Goal: Task Accomplishment & Management: Use online tool/utility

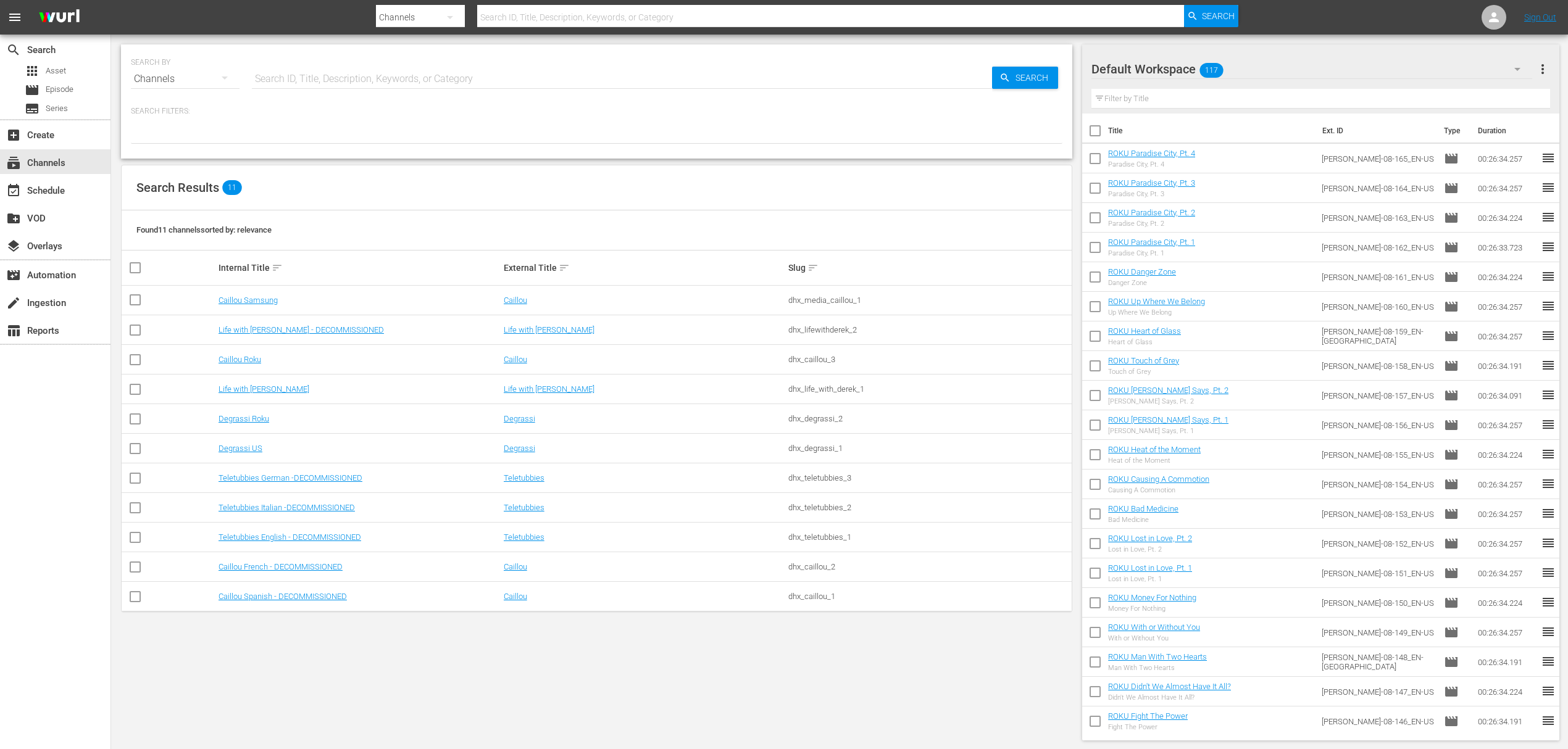
click at [419, 689] on div "SEARCH BY Search By Channels Search ID, Title, Description, Keywords, or Catego…" at bounding box center [596, 392] width 971 height 715
click at [254, 298] on link "Caillou Samsung" at bounding box center [248, 299] width 59 height 9
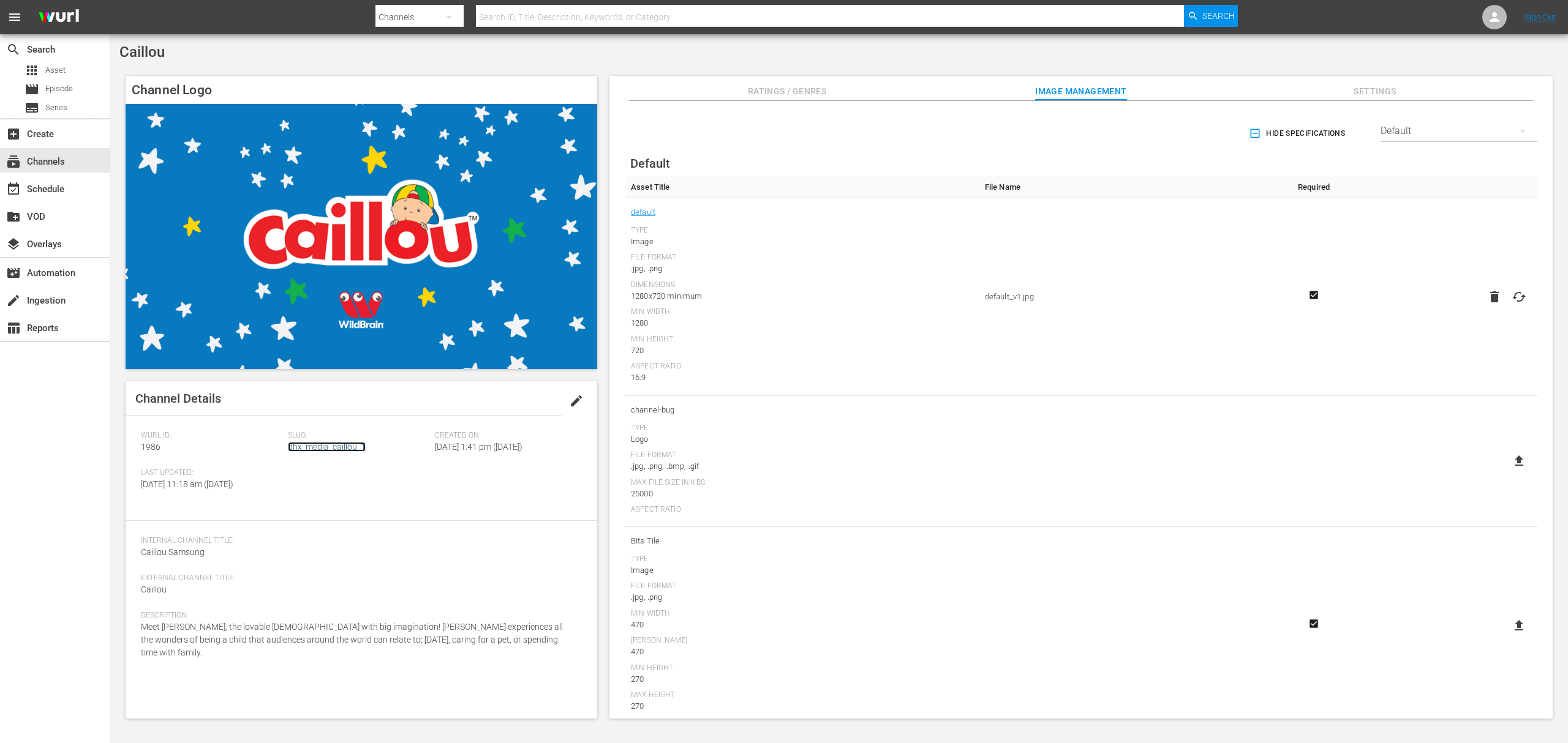
click at [358, 448] on link "dhx_media_caillou_1" at bounding box center [327, 447] width 78 height 10
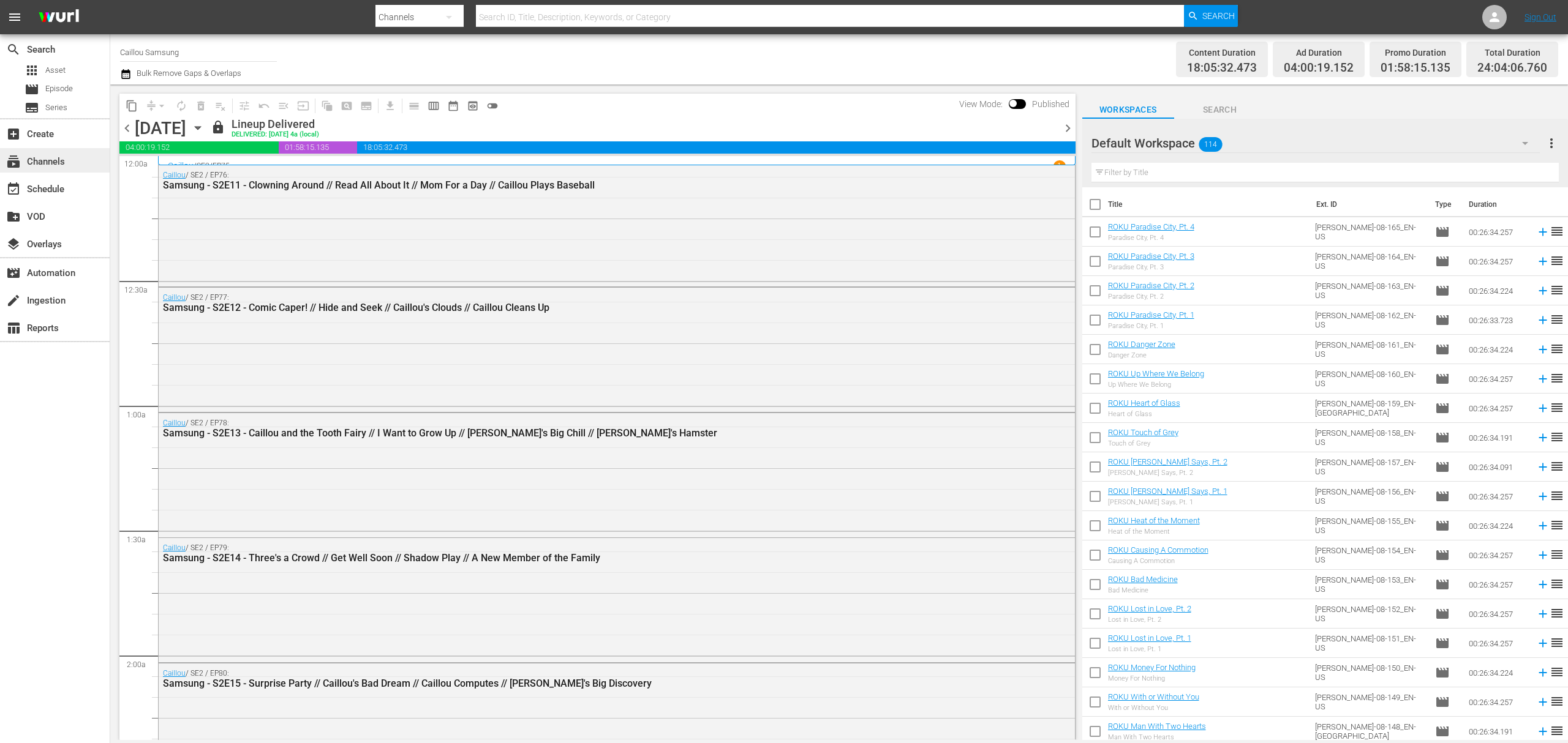
click at [23, 160] on div "subscriptions Channels" at bounding box center [34, 160] width 69 height 11
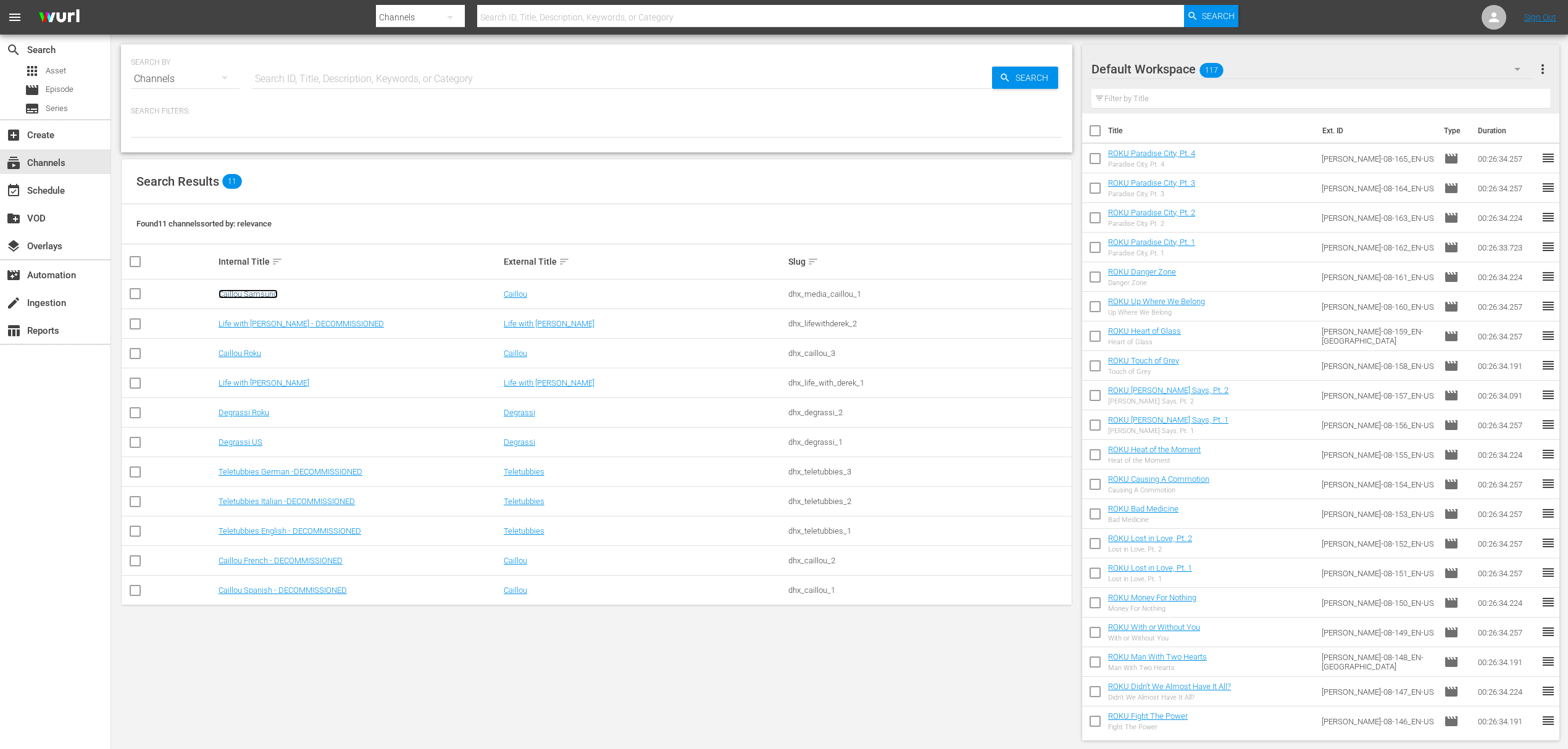
click at [258, 294] on link "Caillou Samsung" at bounding box center [248, 294] width 59 height 9
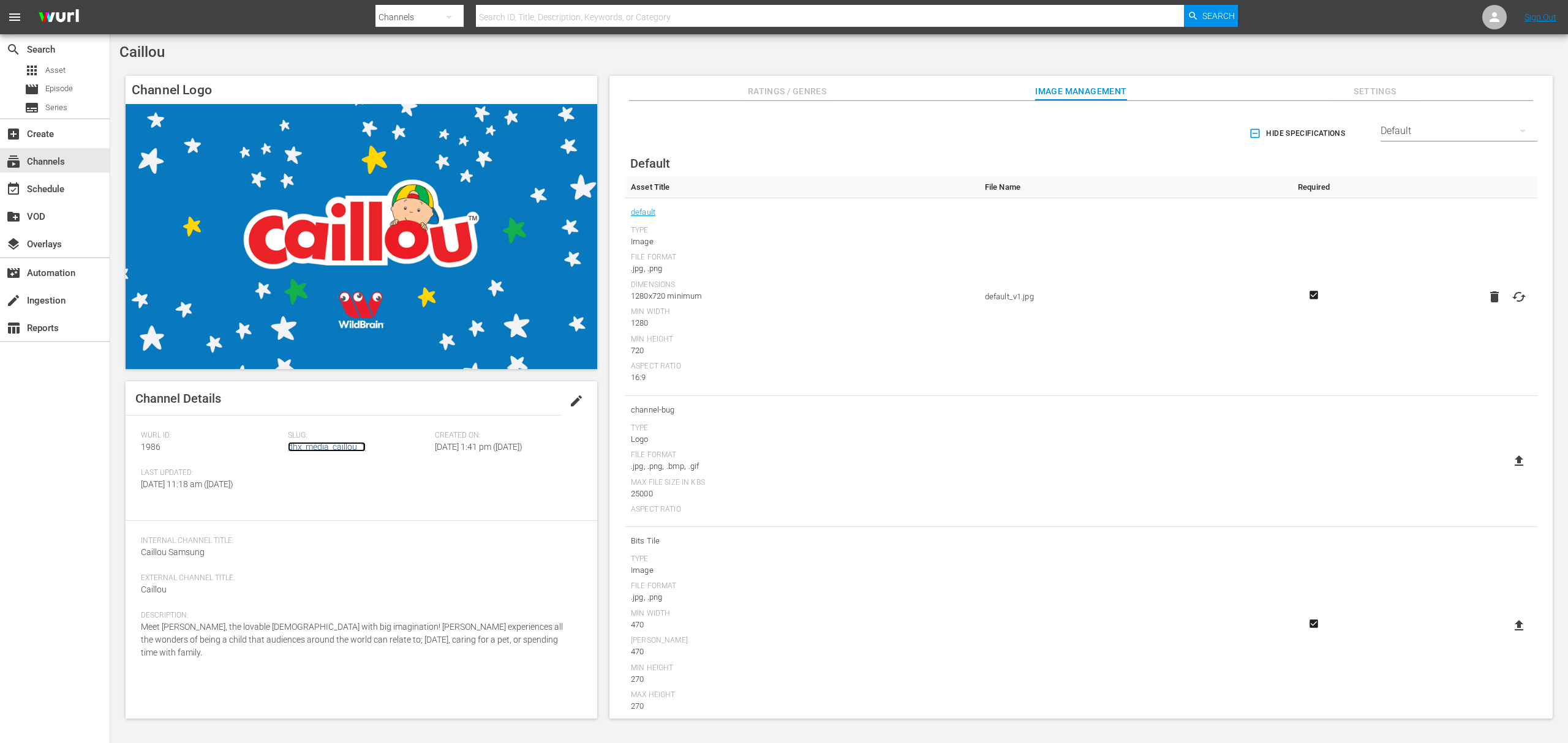
click at [324, 445] on link "dhx_media_caillou_1" at bounding box center [327, 447] width 78 height 10
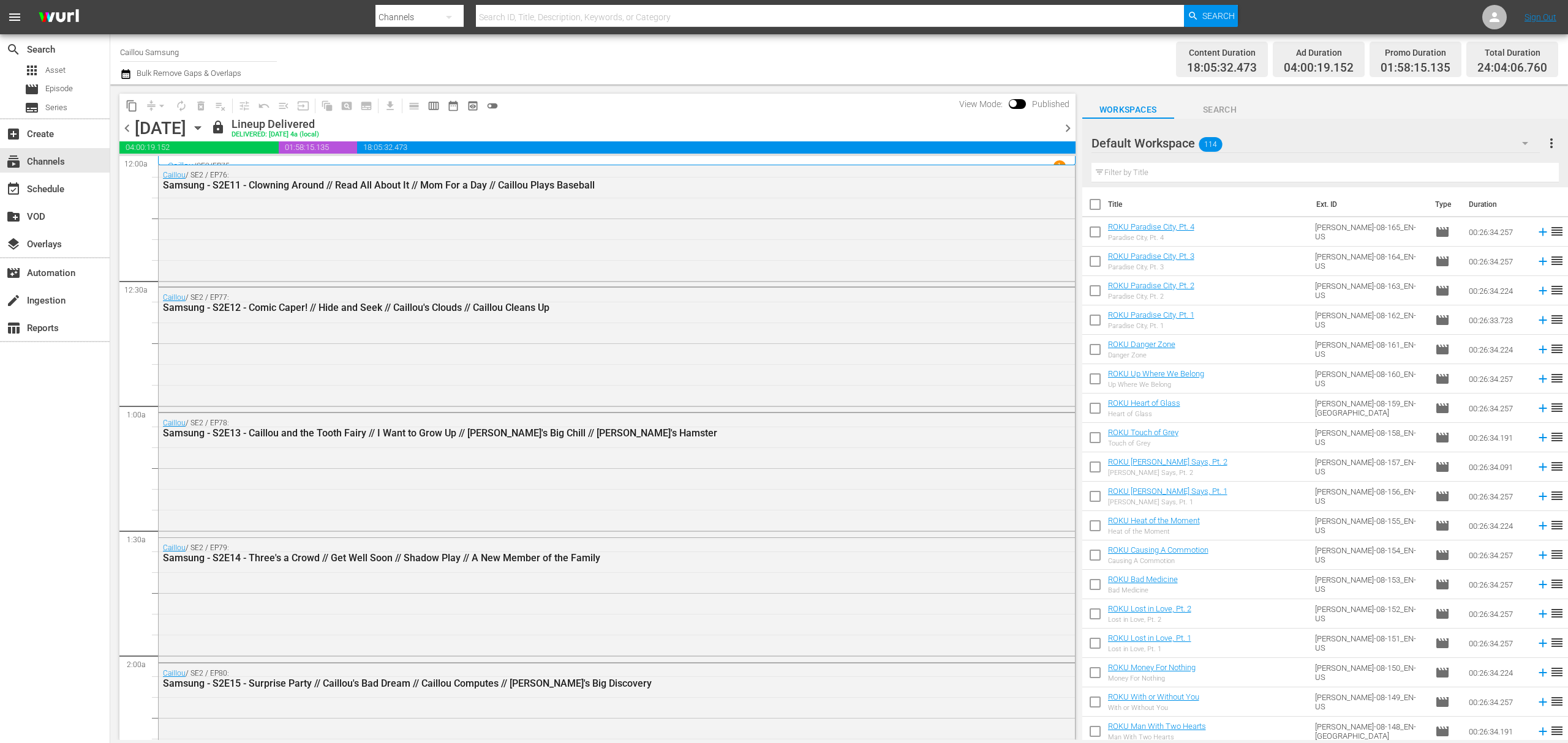
click at [128, 81] on icon "button" at bounding box center [126, 74] width 11 height 15
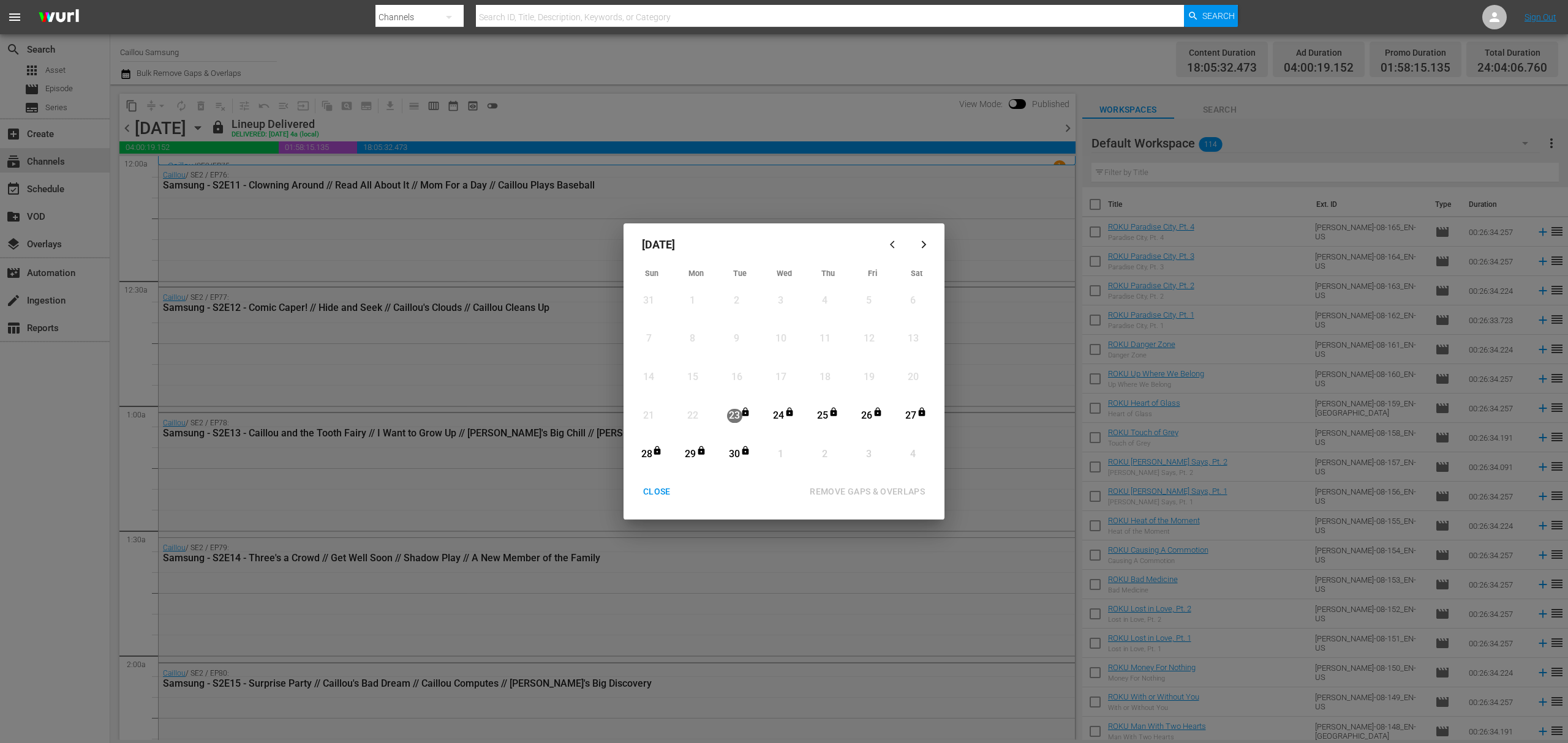
click at [657, 481] on button "CLOSE" at bounding box center [657, 492] width 57 height 23
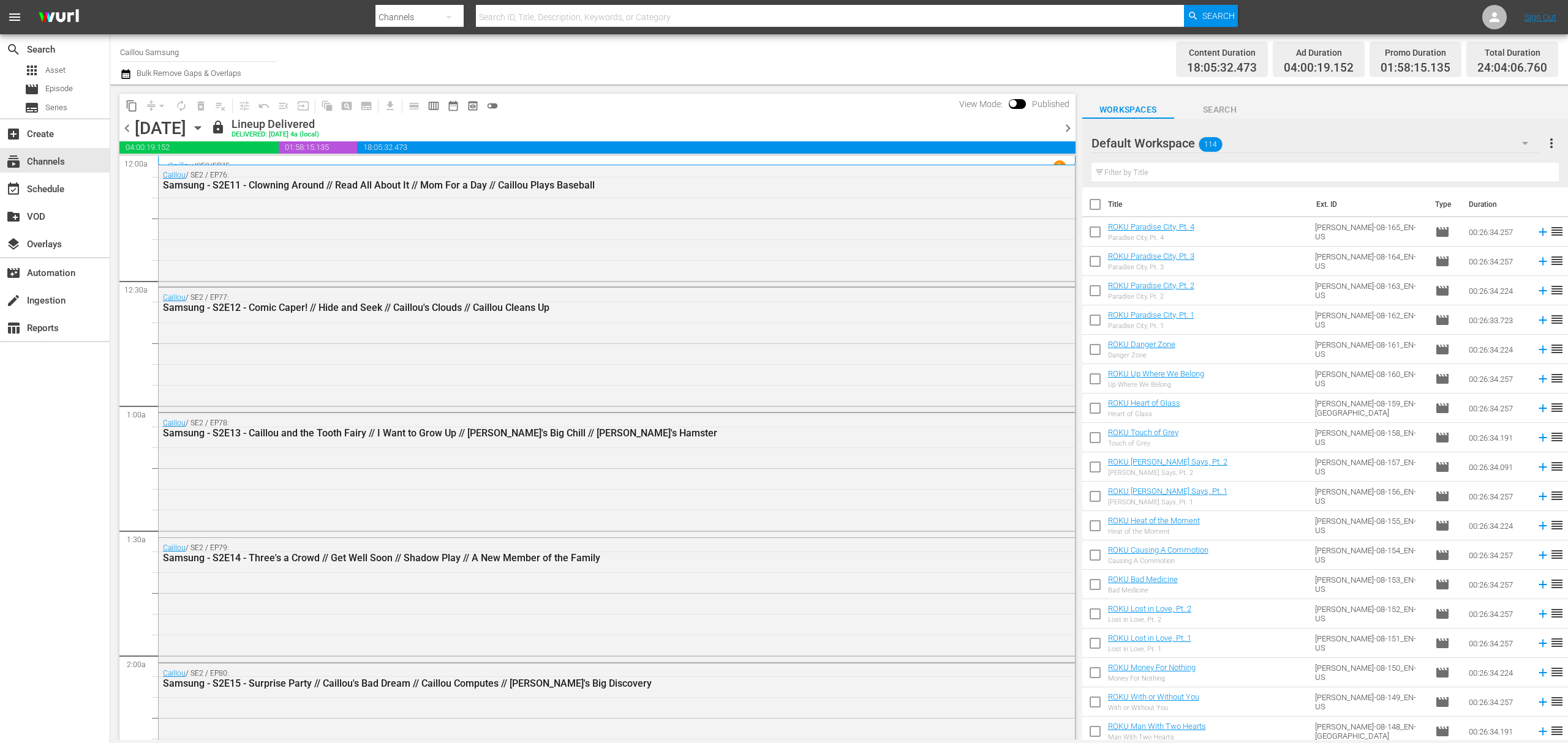
click at [208, 126] on div "[DATE] [DATE]" at bounding box center [171, 128] width 73 height 20
click at [205, 128] on icon "button" at bounding box center [197, 127] width 14 height 14
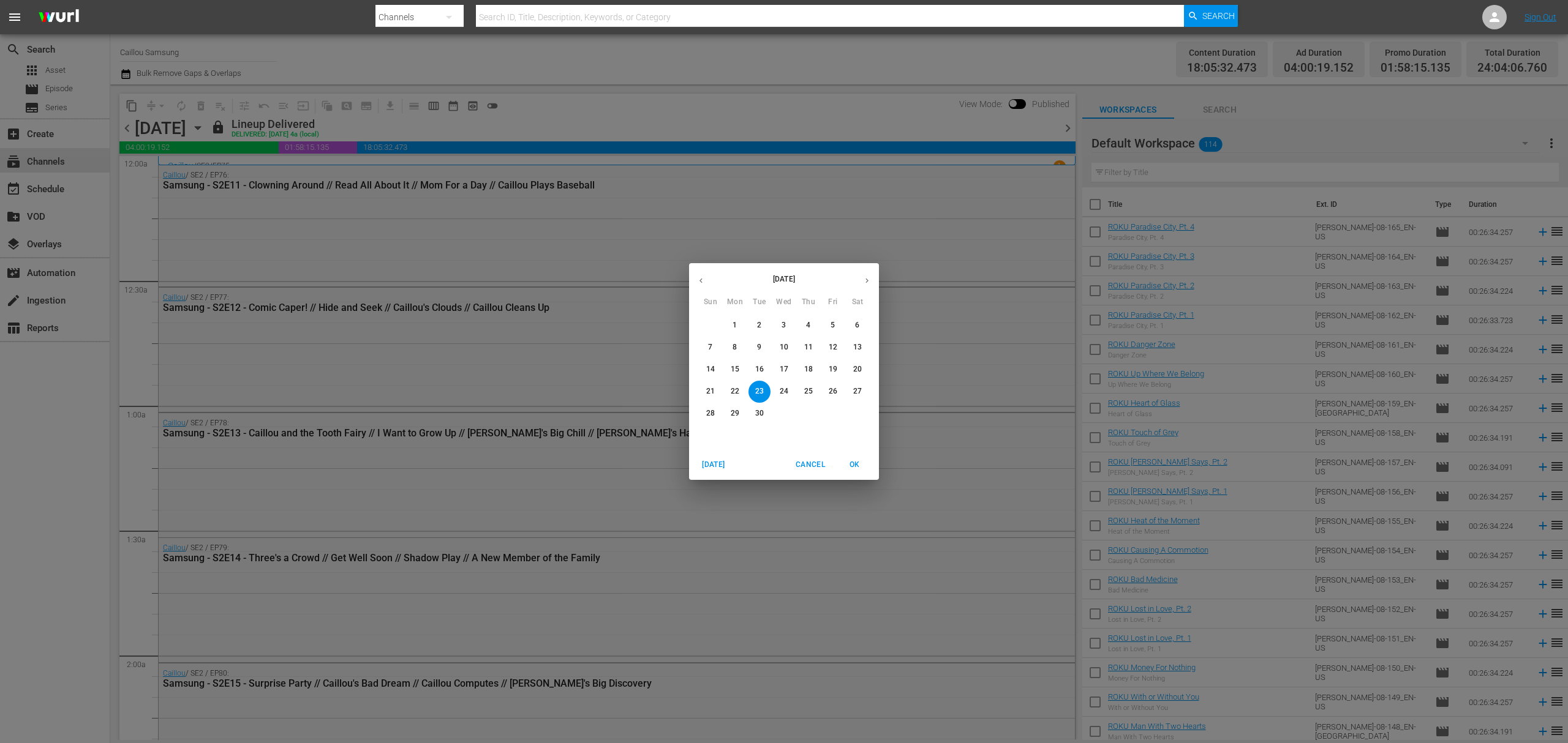
click at [871, 282] on icon "button" at bounding box center [867, 280] width 9 height 9
click at [782, 325] on p "1" at bounding box center [783, 325] width 4 height 11
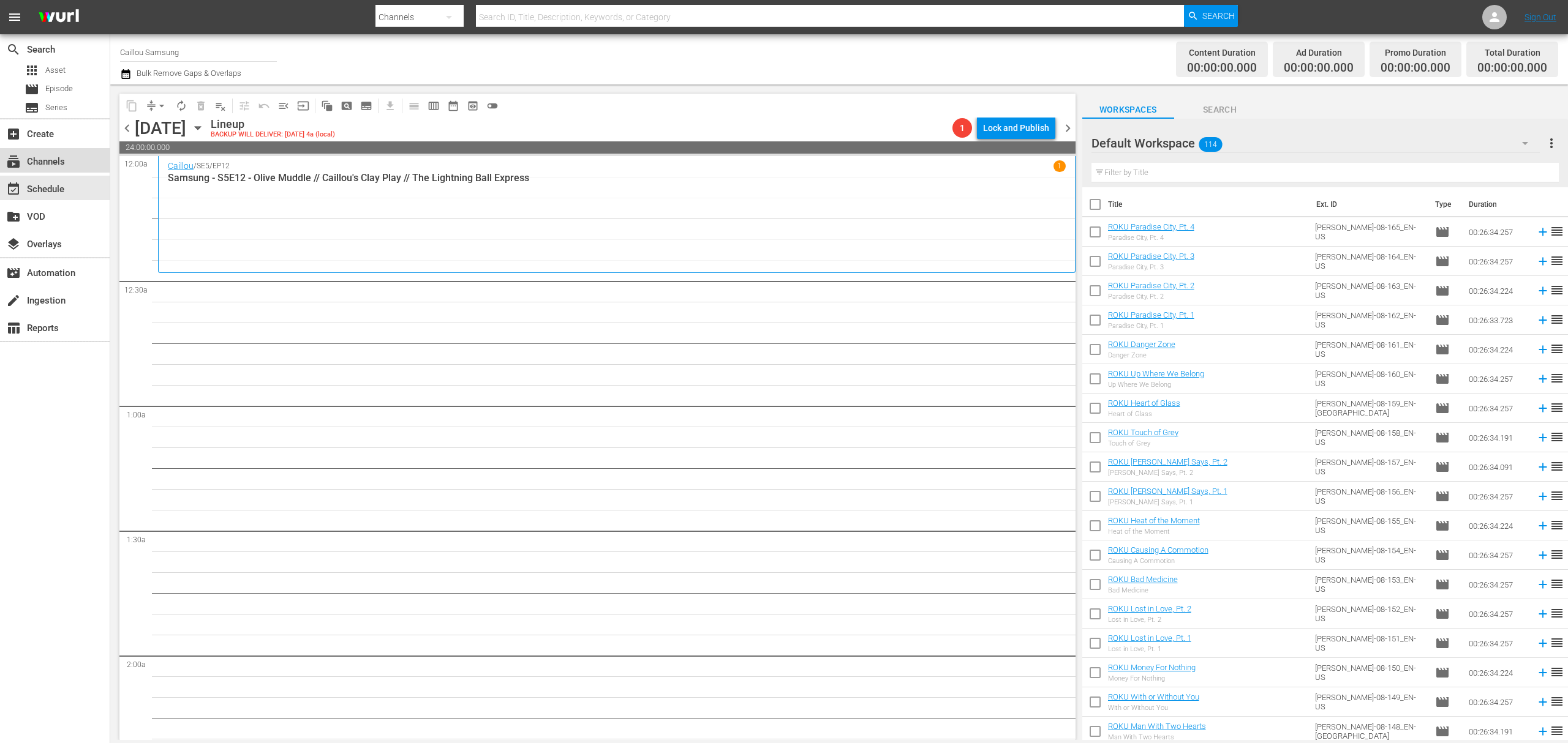
click at [76, 157] on div "subscriptions Channels" at bounding box center [54, 161] width 110 height 24
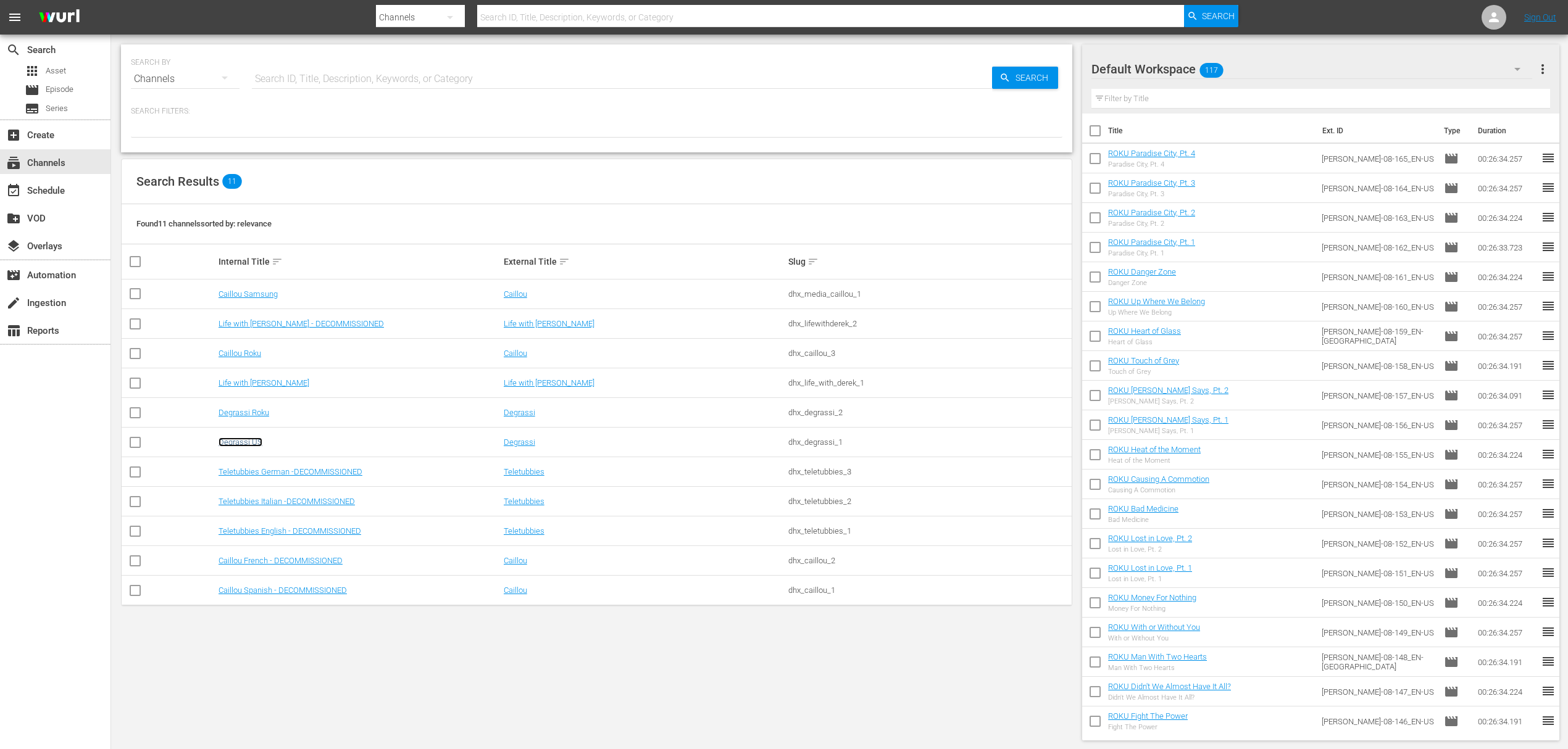
click at [248, 440] on link "Degrassi US" at bounding box center [240, 442] width 44 height 9
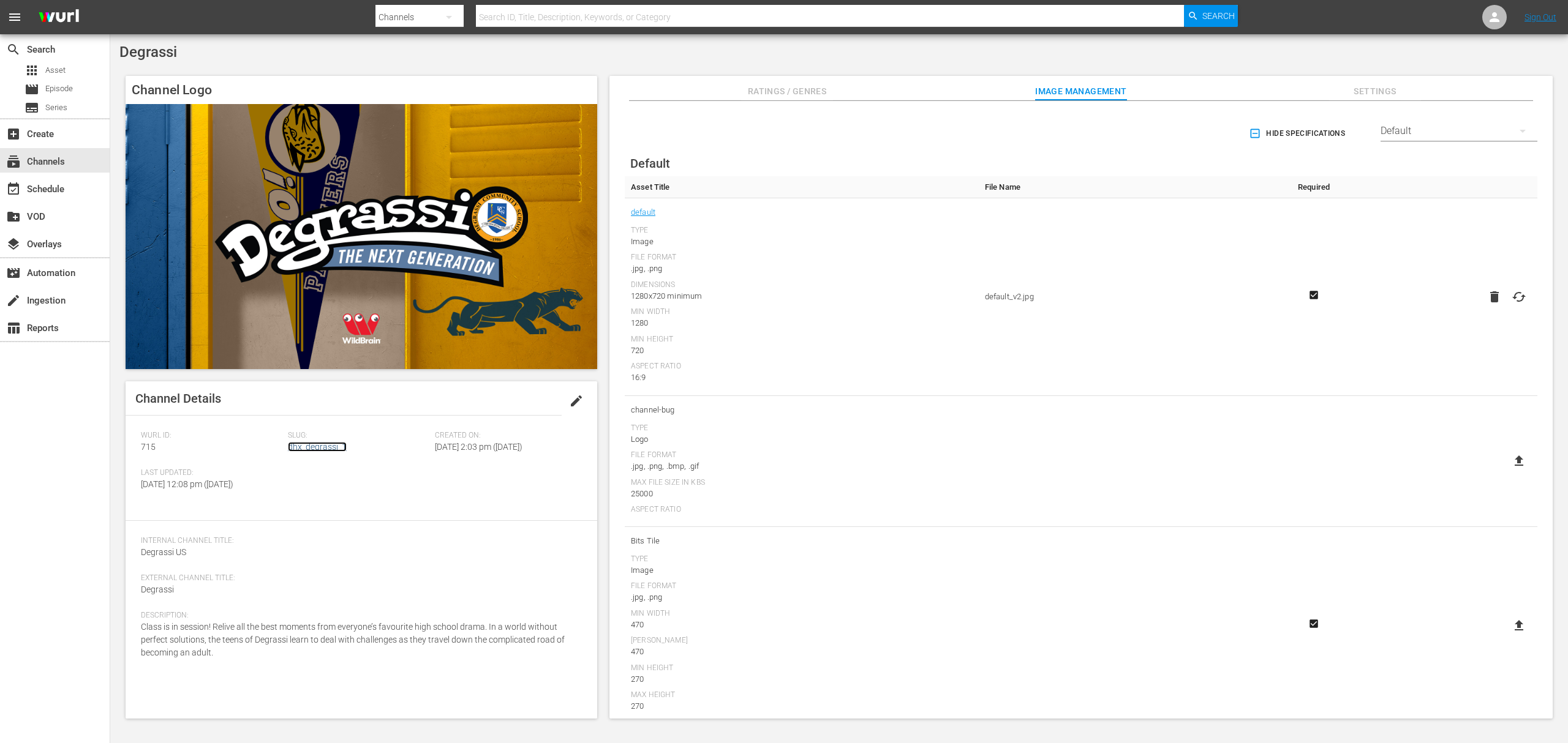
click at [346, 445] on link "dhx_degrassi_1" at bounding box center [317, 447] width 58 height 10
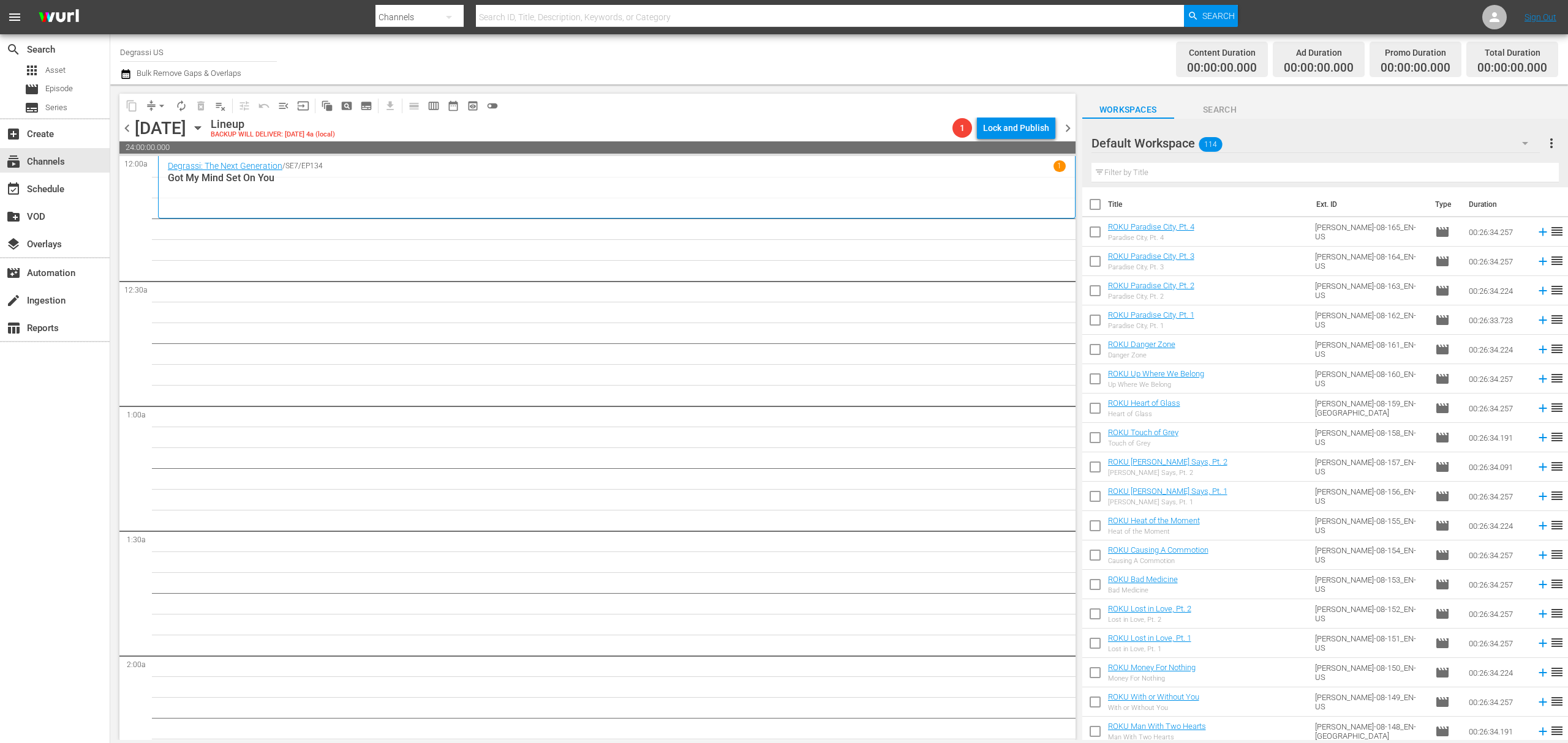
click at [208, 126] on div "[DATE] [DATE]" at bounding box center [171, 128] width 73 height 20
click at [205, 130] on icon "button" at bounding box center [197, 127] width 14 height 14
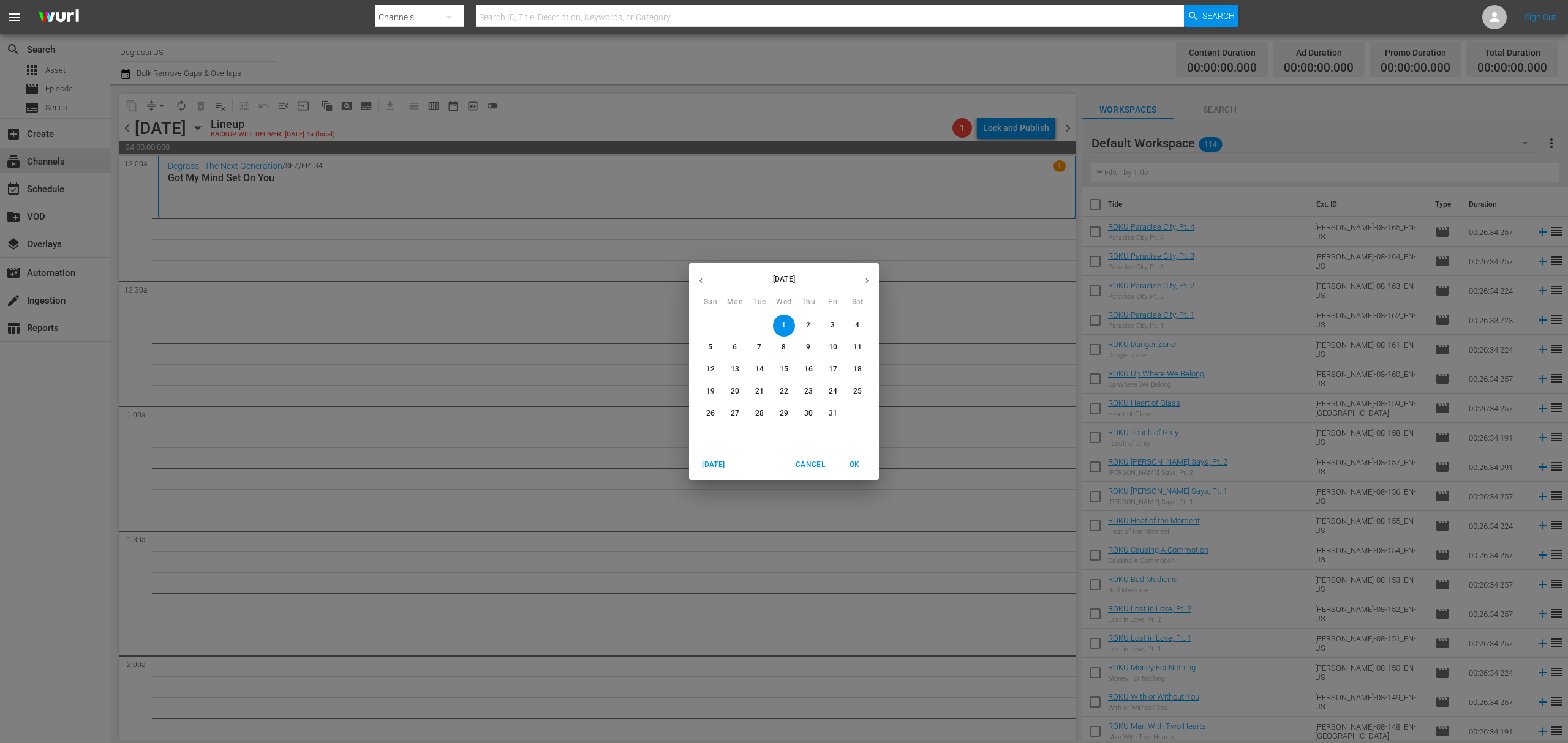
click at [870, 625] on div "[DATE] Sun Mon Tue Wed Thu Fri Sat 28 29 30 1 2 3 4 5 6 7 8 9 10 11 12 13 14 15…" at bounding box center [784, 372] width 1568 height 743
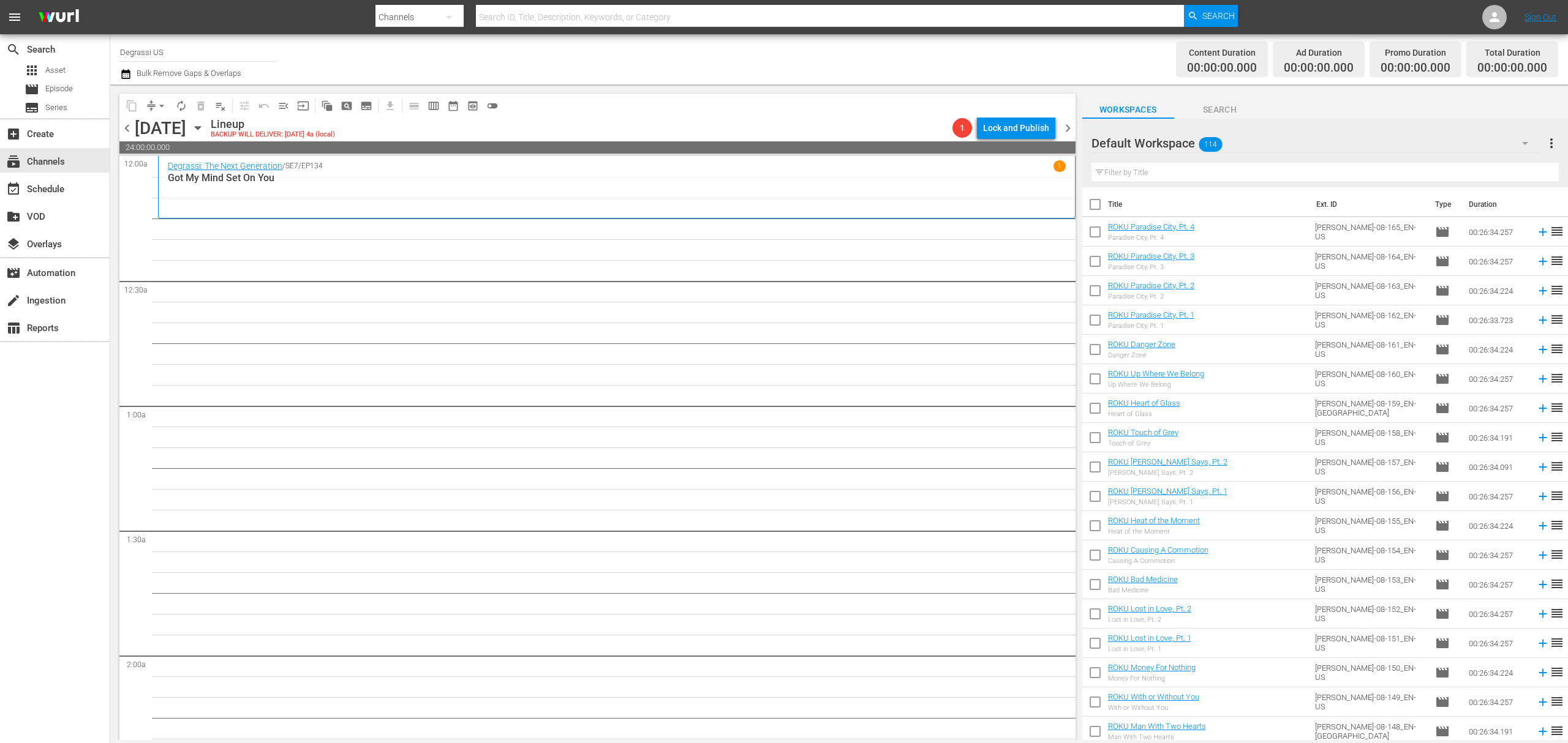
click at [58, 157] on div "subscriptions Channels" at bounding box center [34, 160] width 69 height 11
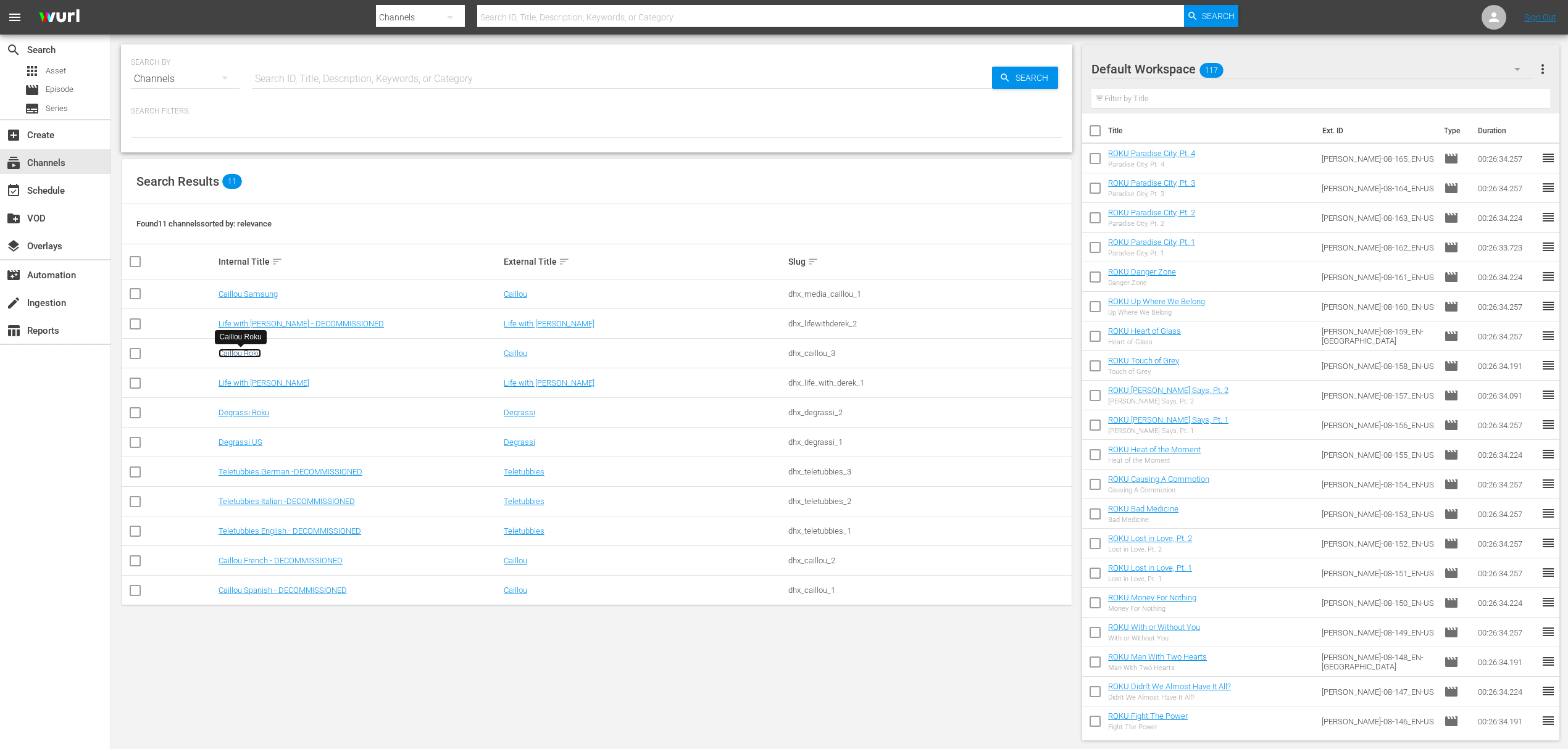
click at [238, 354] on link "Caillou Roku" at bounding box center [240, 352] width 43 height 9
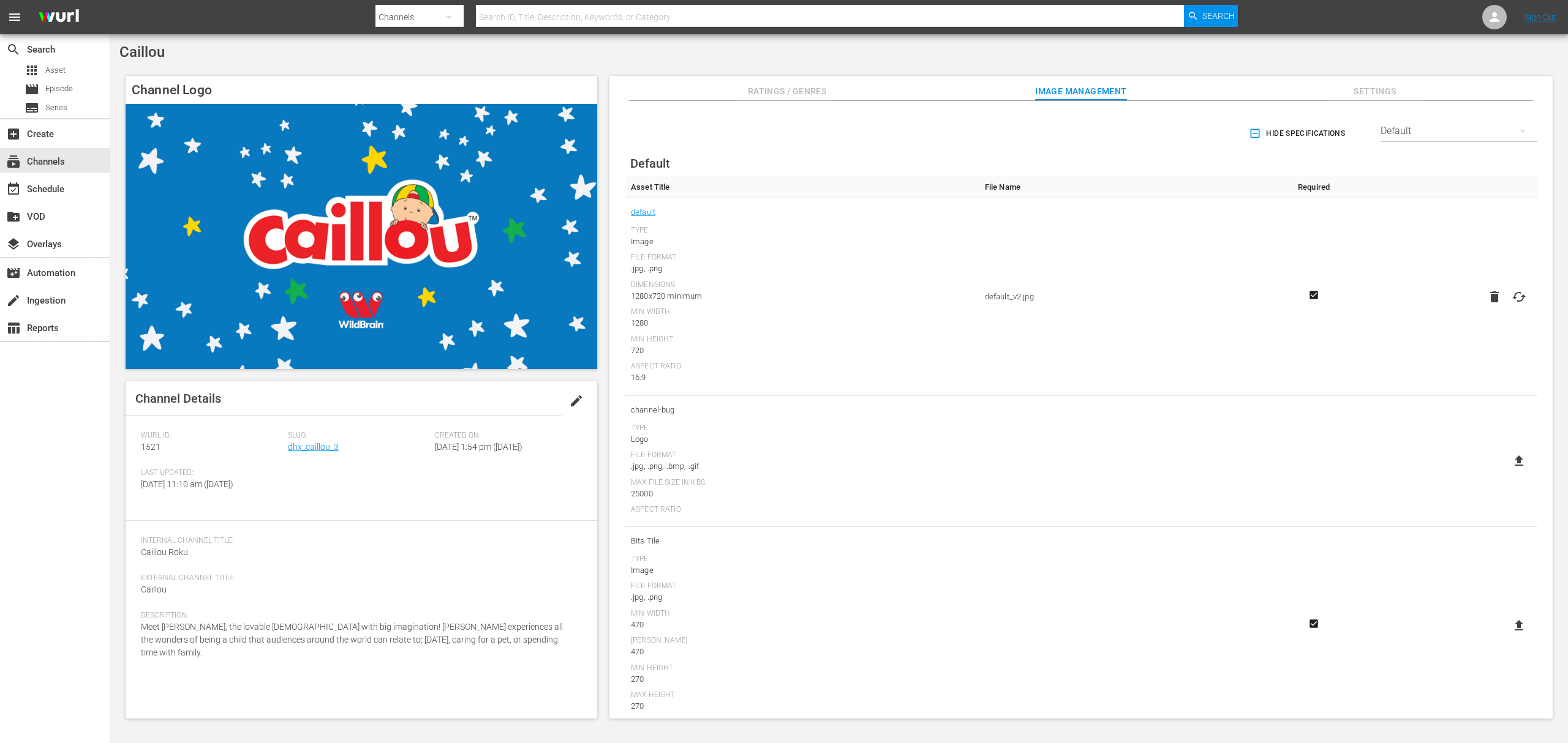
click at [317, 440] on span "Slug:" at bounding box center [359, 436] width 141 height 10
click at [316, 445] on link "dhx_caillou_3" at bounding box center [313, 447] width 51 height 10
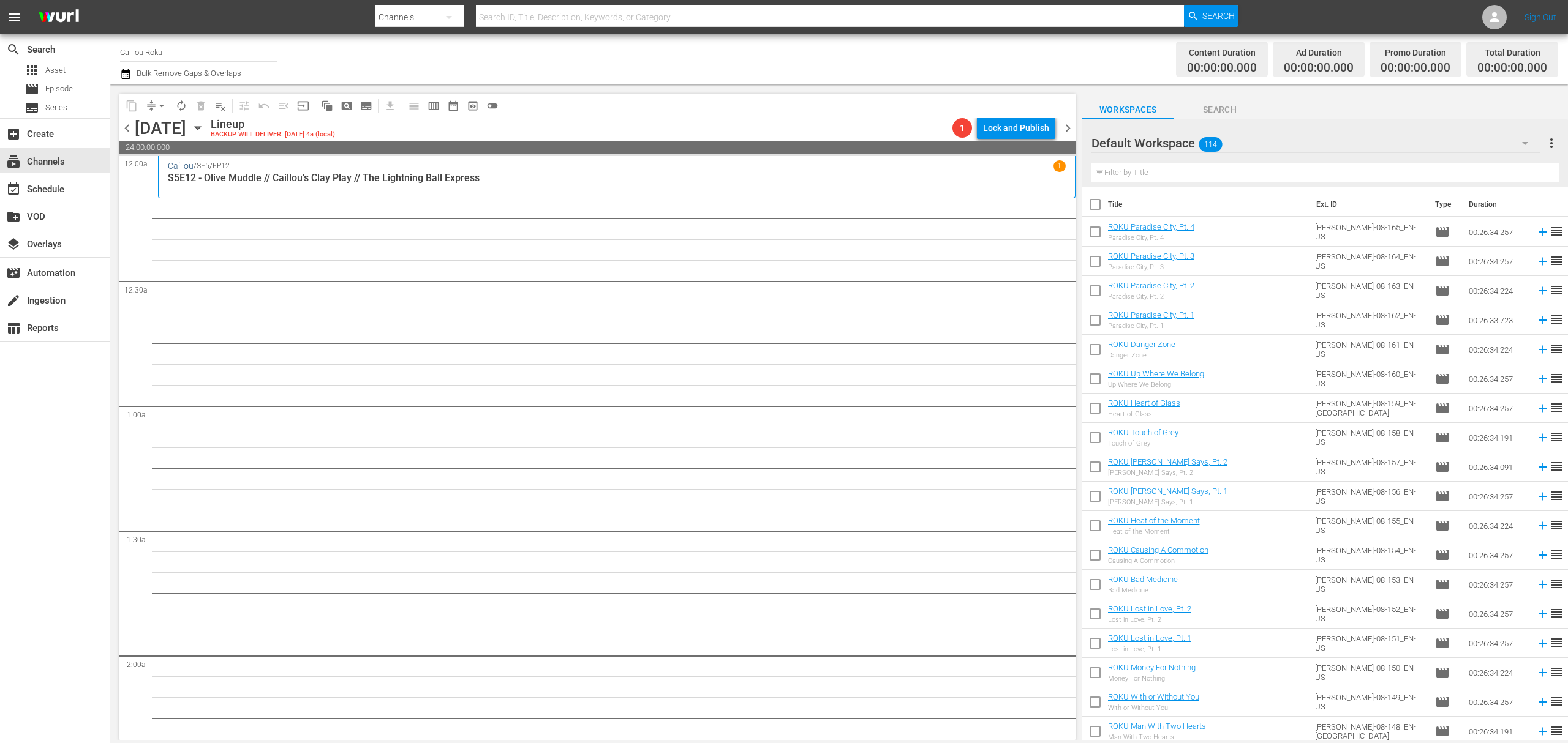
drag, startPoint x: 308, startPoint y: 343, endPoint x: 191, endPoint y: 170, distance: 208.8
click at [123, 69] on icon "button" at bounding box center [126, 74] width 11 height 15
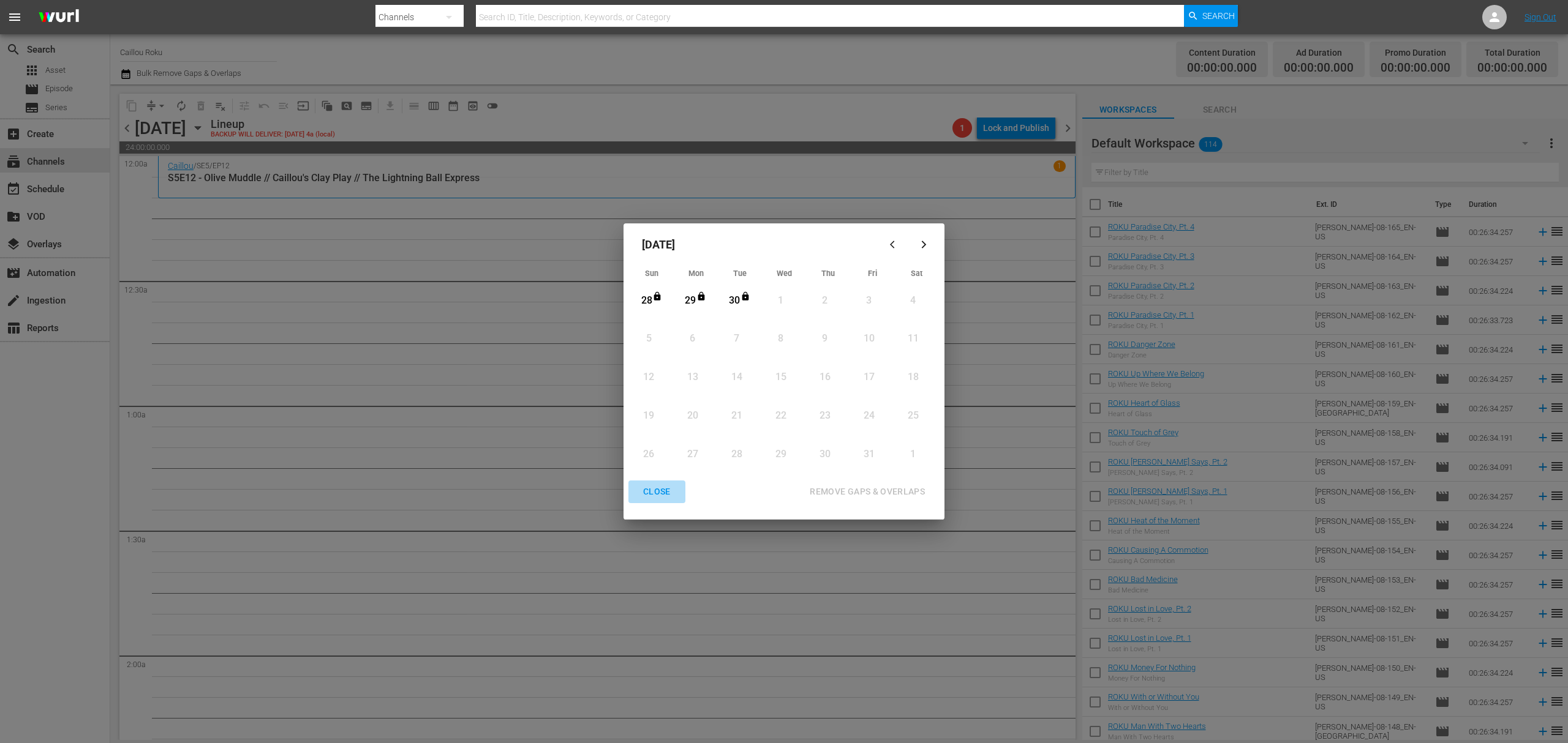
click at [655, 492] on div "CLOSE" at bounding box center [657, 492] width 47 height 15
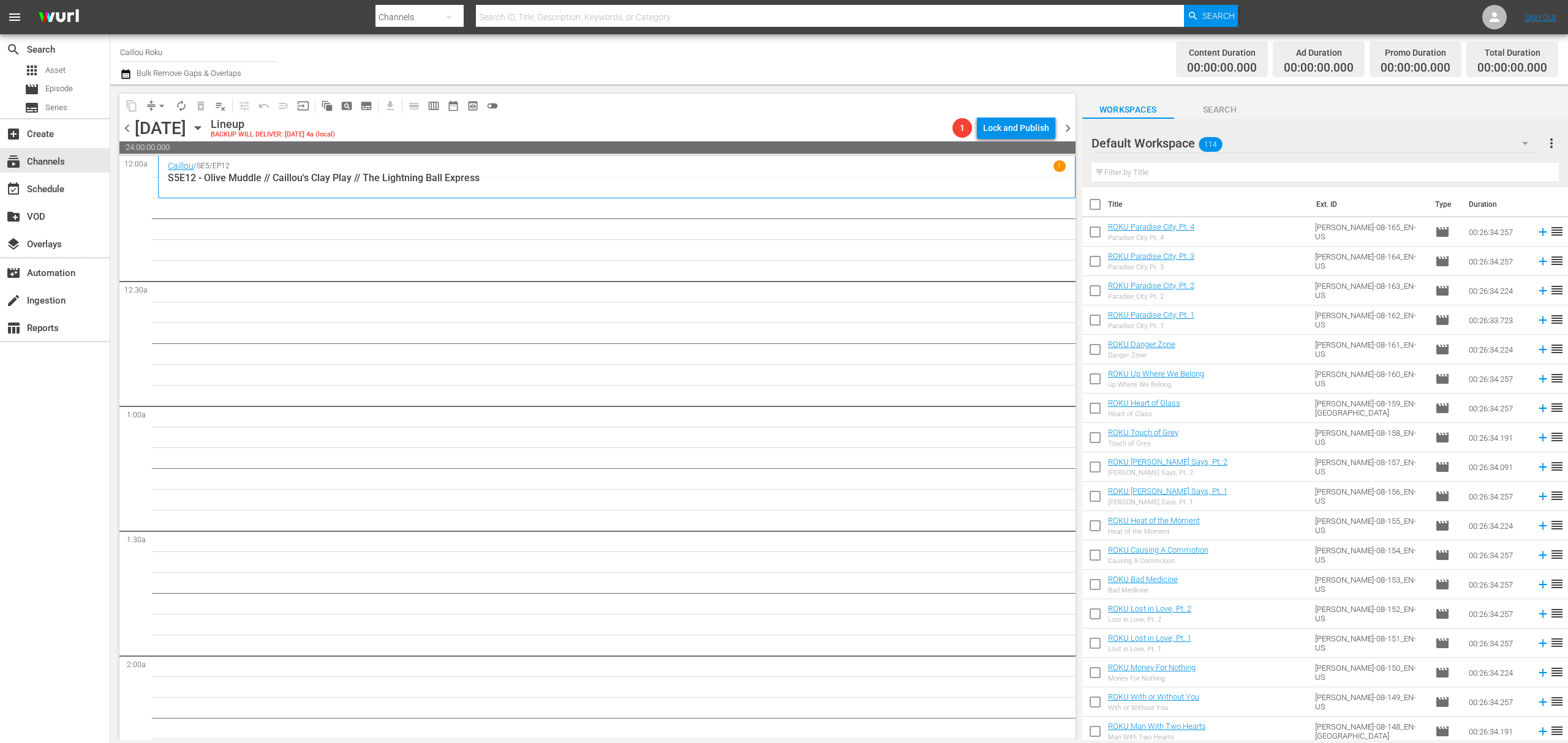
click at [200, 128] on icon "button" at bounding box center [197, 128] width 6 height 3
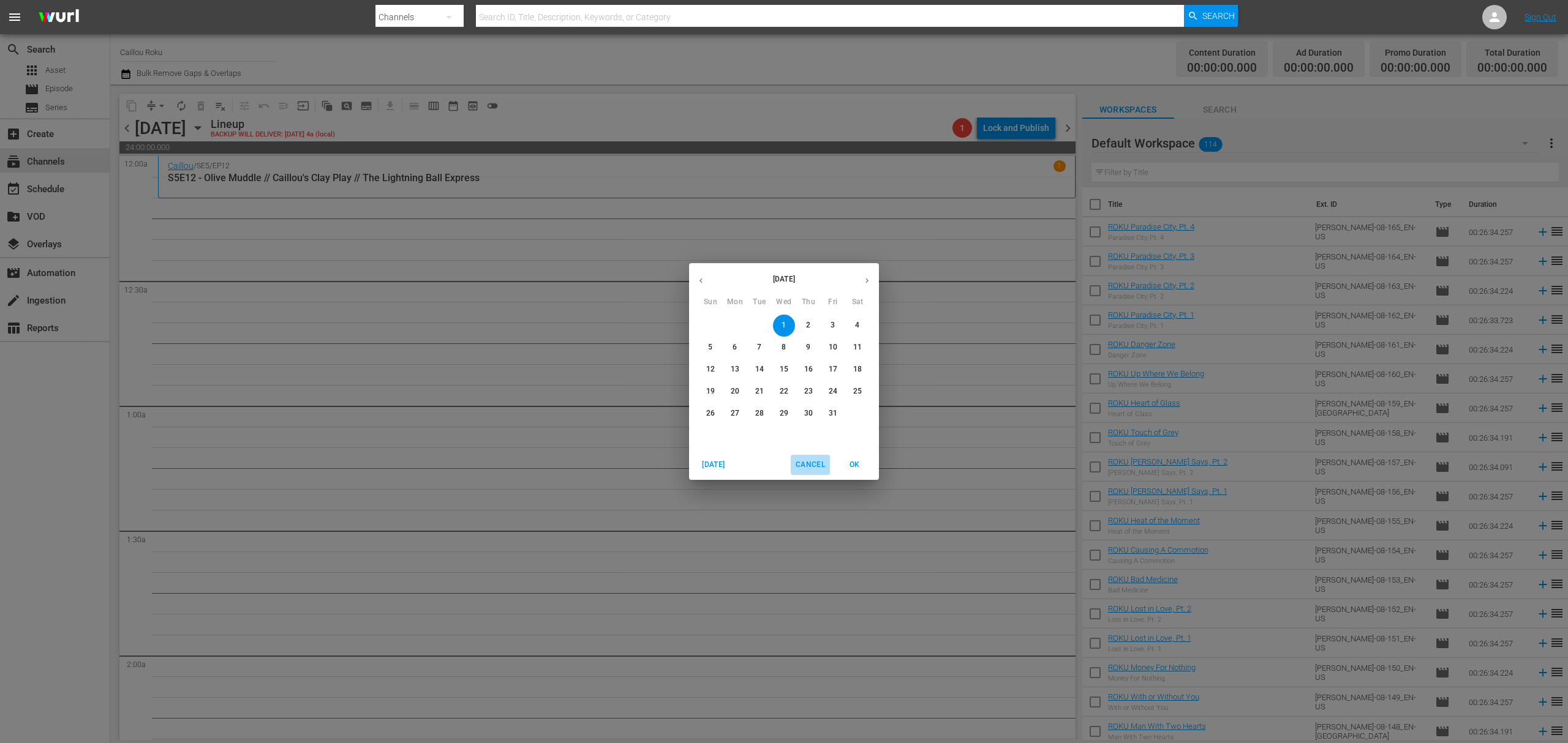
click at [816, 470] on span "Cancel" at bounding box center [810, 465] width 29 height 13
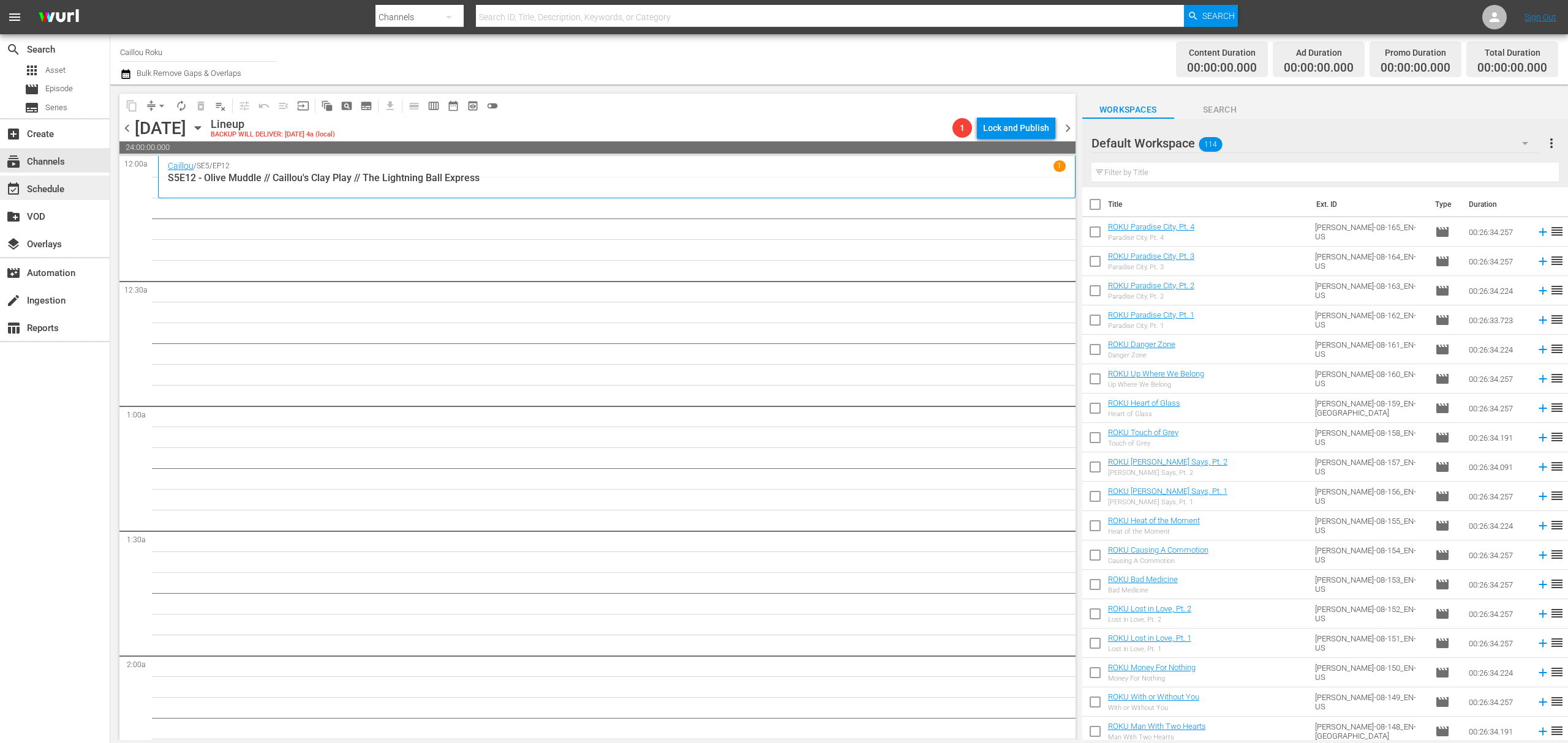
click at [47, 187] on div "event_available Schedule" at bounding box center [34, 187] width 69 height 11
drag, startPoint x: 679, startPoint y: 302, endPoint x: 687, endPoint y: 301, distance: 8.1
click at [1263, 138] on div "Default Workspace 114" at bounding box center [1316, 143] width 449 height 34
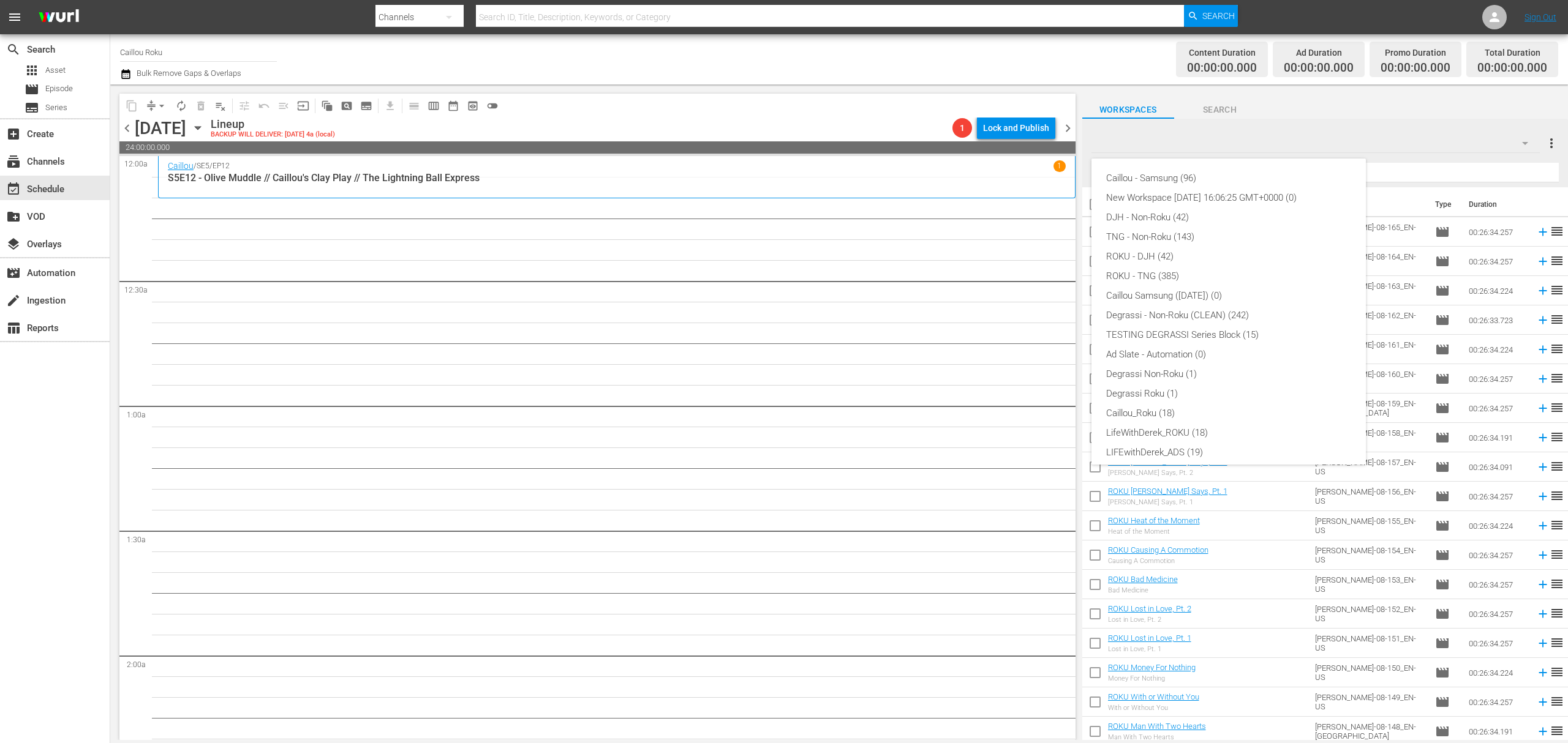
scroll to position [46, 0]
click at [299, 333] on div "Caillou - Samsung (96) New Workspace [DATE] 16:06:25 GMT+0000 (0) DJH - Non-Rok…" at bounding box center [784, 372] width 1568 height 743
